Goal: Find specific page/section: Find specific page/section

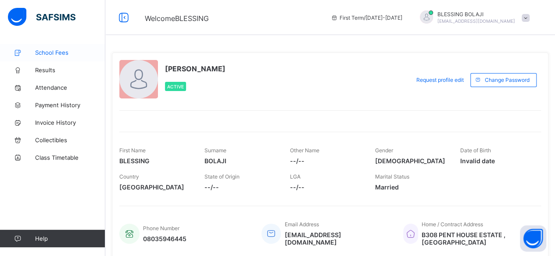
click at [67, 51] on span "School Fees" at bounding box center [70, 52] width 70 height 7
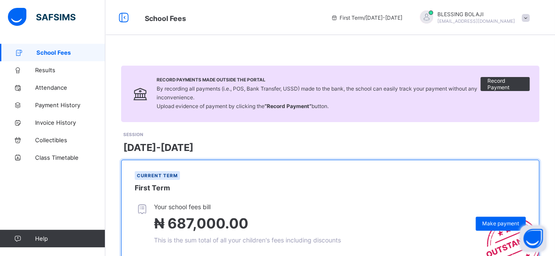
click at [527, 239] on button "Open asap" at bounding box center [533, 239] width 26 height 26
click at [540, 239] on button "Open asap" at bounding box center [533, 239] width 26 height 26
click at [531, 235] on button "Open asap" at bounding box center [533, 239] width 26 height 26
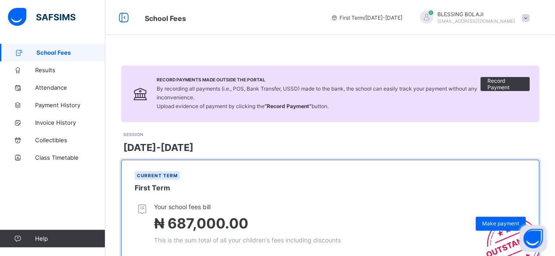
click at [531, 235] on button "Open asap" at bounding box center [533, 239] width 26 height 26
click at [532, 240] on button "Open asap" at bounding box center [533, 239] width 26 height 26
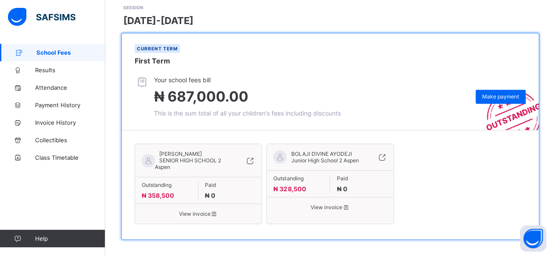
scroll to position [129, 0]
